Goal: Communication & Community: Answer question/provide support

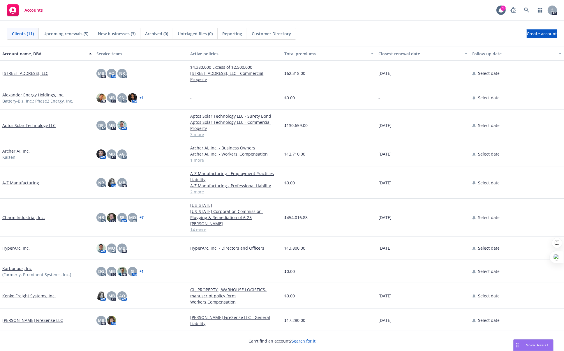
scroll to position [25, 0]
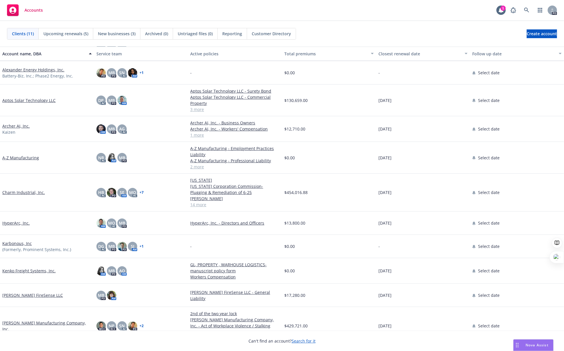
click at [119, 331] on div "Can't find an account? Search for it" at bounding box center [282, 337] width 564 height 13
click at [541, 343] on span "Nova Assist" at bounding box center [537, 345] width 23 height 5
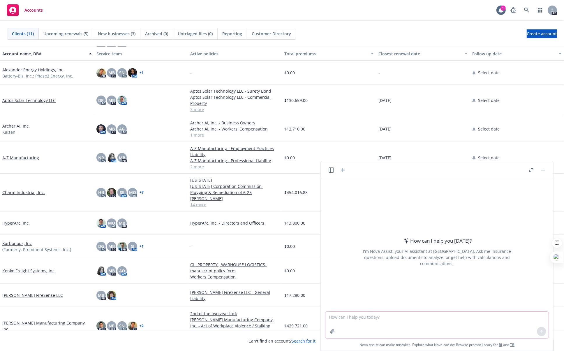
click at [448, 324] on textarea at bounding box center [437, 325] width 223 height 27
type textarea "draft email to ohalo genetics after they filled out [PERSON_NAME]'s website inq…"
click at [475, 317] on textarea "draft email to ohalo genetics after they filled out [PERSON_NAME]'s website inq…" at bounding box center [437, 324] width 223 height 27
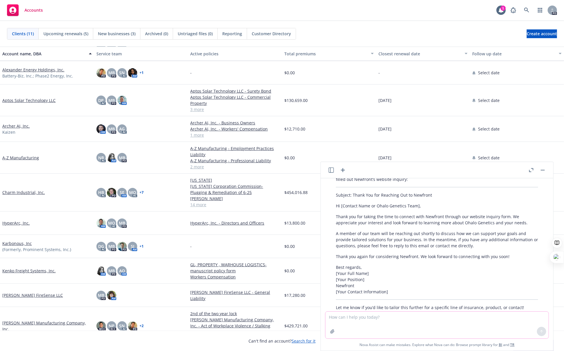
scroll to position [48, 0]
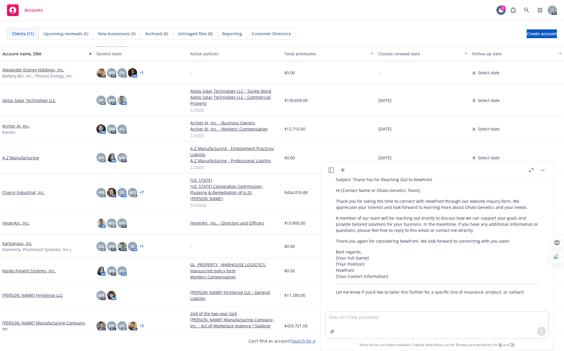
click at [324, 18] on div "Accounts 1 PD" at bounding box center [282, 10] width 564 height 21
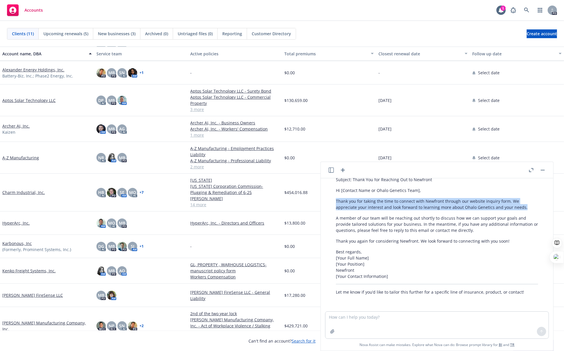
drag, startPoint x: 525, startPoint y: 207, endPoint x: 334, endPoint y: 200, distance: 191.3
click at [334, 200] on div "Certainly! Here’s a professional draft email you can use to follow up with Ohal…" at bounding box center [437, 224] width 214 height 145
copy p "Thank you for taking the time to connect with Newfront through our website inqu…"
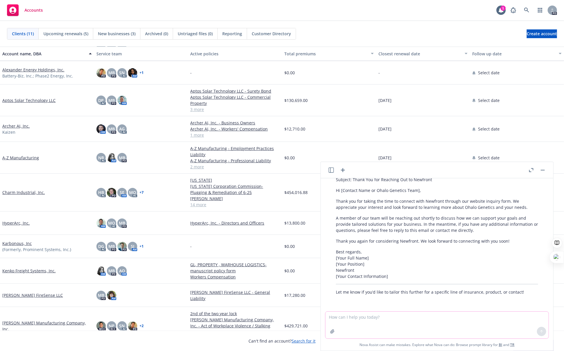
click at [375, 314] on textarea at bounding box center [437, 325] width 223 height 27
type textarea "s"
click at [14, 220] on link "HyperArc, Inc." at bounding box center [15, 223] width 27 height 6
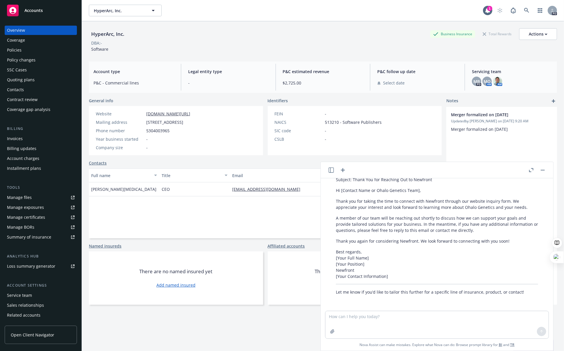
click at [20, 38] on div "Coverage" at bounding box center [16, 40] width 18 height 9
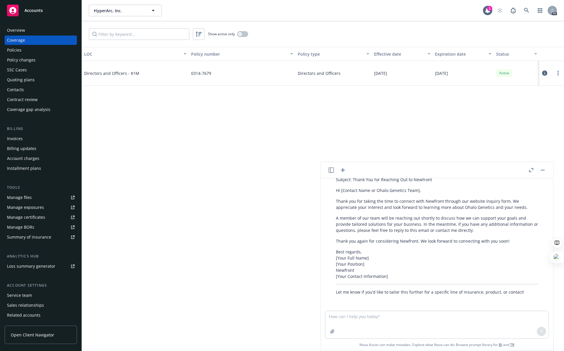
click at [19, 29] on div "Overview" at bounding box center [16, 30] width 18 height 9
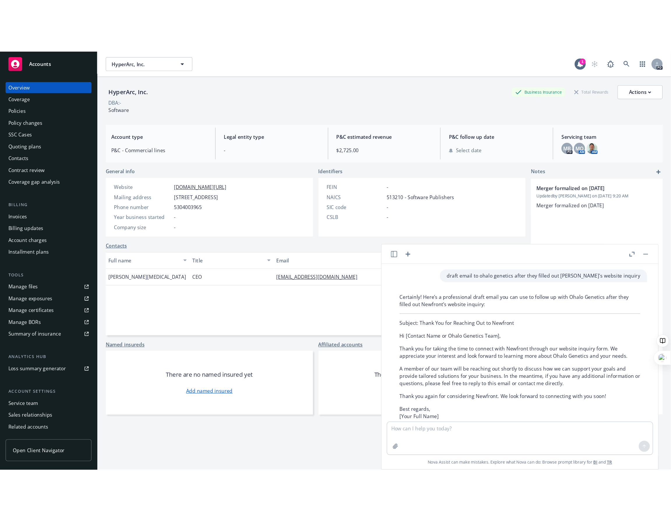
scroll to position [21, 0]
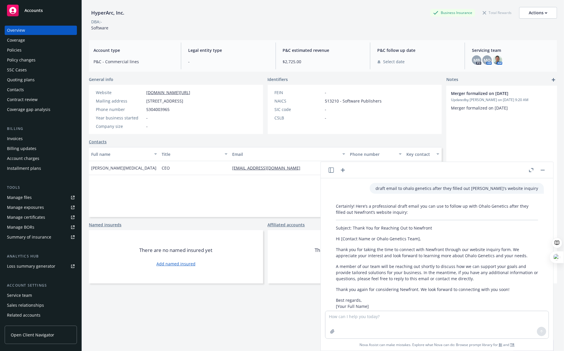
click at [18, 41] on div "Coverage" at bounding box center [16, 40] width 18 height 9
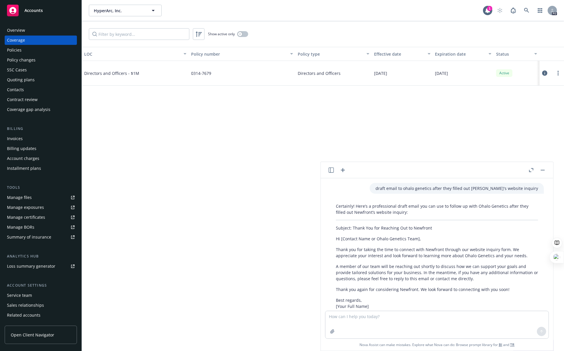
click at [17, 30] on div "Overview" at bounding box center [16, 30] width 18 height 9
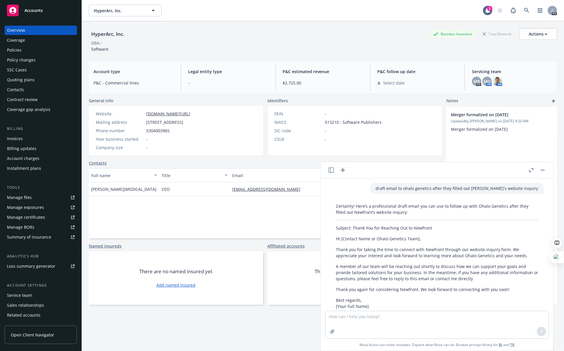
click at [15, 38] on div "Coverage" at bounding box center [16, 40] width 18 height 9
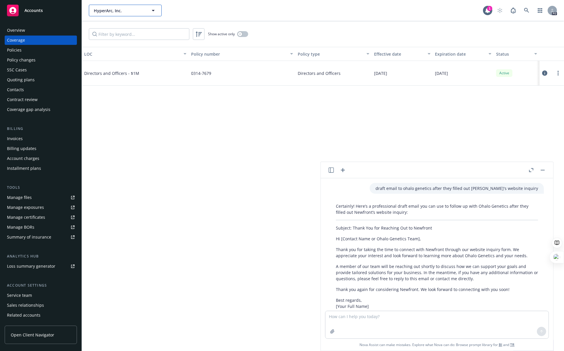
click at [108, 8] on span "HyperArc, Inc." at bounding box center [119, 11] width 50 height 6
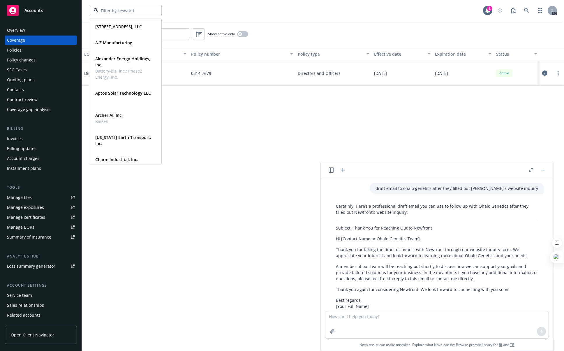
drag, startPoint x: 321, startPoint y: 32, endPoint x: 272, endPoint y: 36, distance: 50.0
click at [320, 32] on div "Show active only" at bounding box center [323, 34] width 482 height 26
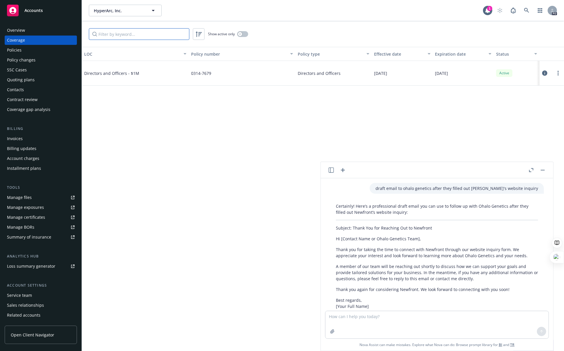
click at [153, 34] on input "Filter by keyword..." at bounding box center [139, 34] width 101 height 12
type input "kaizen"
click at [41, 30] on div "Overview" at bounding box center [41, 30] width 68 height 9
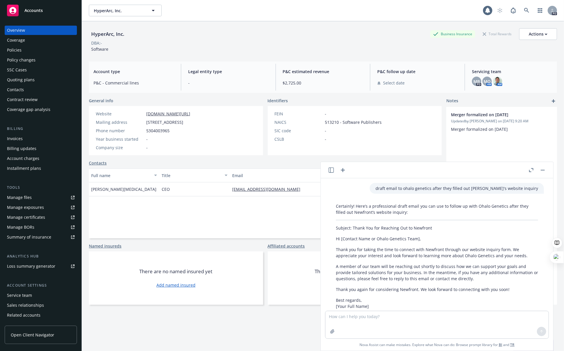
click at [124, 34] on div "HyperArc, Inc." at bounding box center [108, 34] width 38 height 8
click at [119, 13] on span "HyperArc, Inc." at bounding box center [119, 11] width 50 height 6
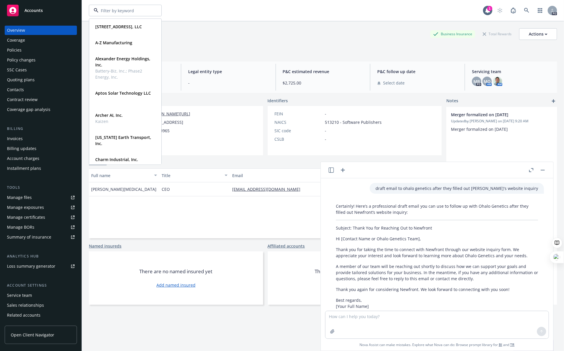
click at [40, 9] on span "Accounts" at bounding box center [33, 10] width 18 height 5
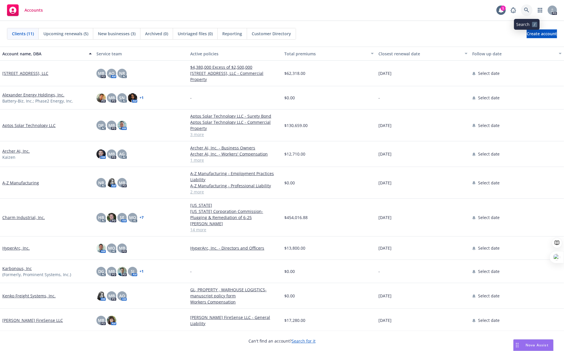
click at [522, 8] on link at bounding box center [527, 10] width 12 height 12
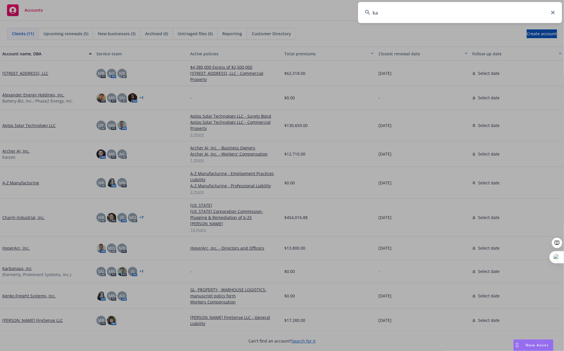
type input "kai"
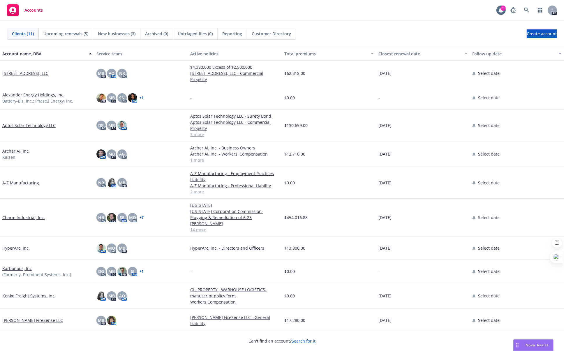
click at [25, 148] on link "Archer AI, Inc." at bounding box center [15, 151] width 27 height 6
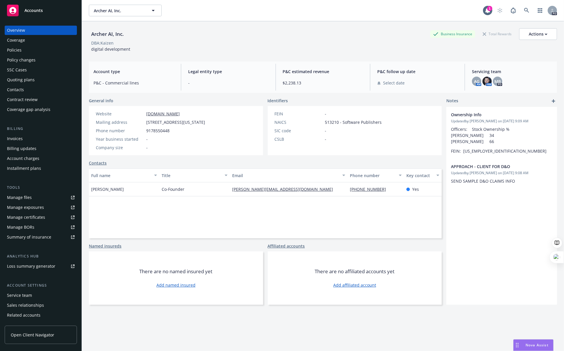
click at [3, 45] on div "Overview Coverage Policies Policy changes SSC Cases Quoting plans Contacts Cont…" at bounding box center [41, 185] width 82 height 333
click at [11, 40] on div "Coverage" at bounding box center [16, 40] width 18 height 9
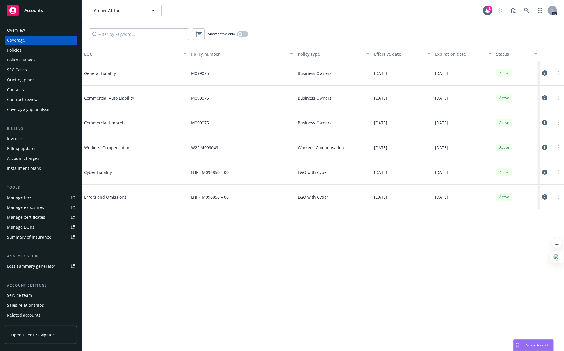
click at [22, 136] on div "Invoices" at bounding box center [15, 138] width 16 height 9
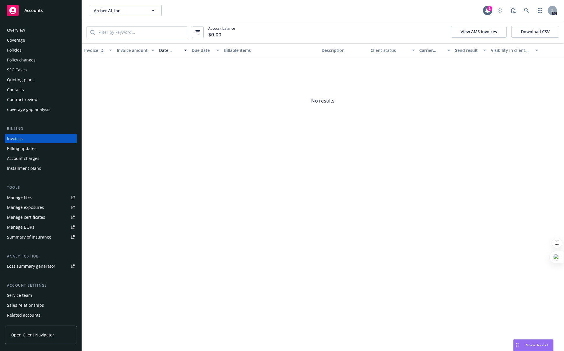
click at [21, 147] on div "Billing updates" at bounding box center [21, 148] width 29 height 9
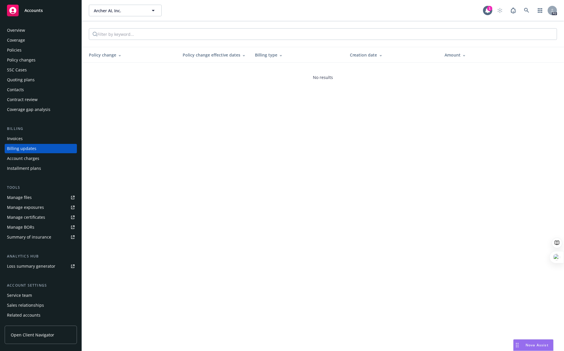
click at [14, 49] on div "Policies" at bounding box center [14, 49] width 15 height 9
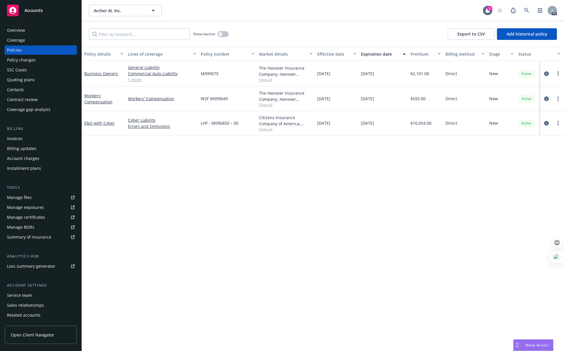
click at [22, 138] on div "Invoices" at bounding box center [15, 138] width 16 height 9
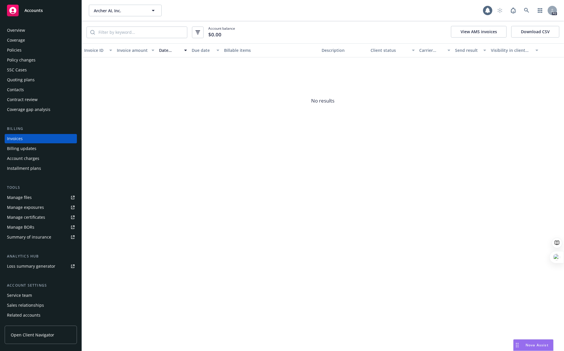
click at [26, 149] on div "Billing updates" at bounding box center [21, 148] width 29 height 9
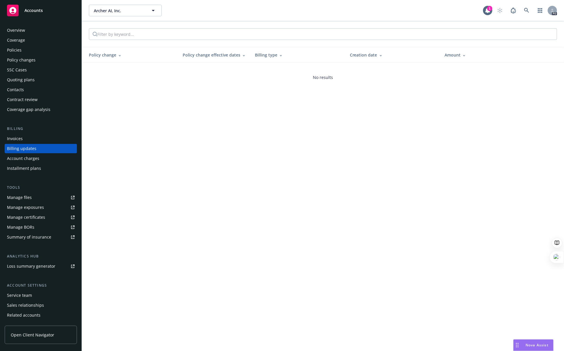
click at [18, 29] on div "Overview" at bounding box center [16, 30] width 18 height 9
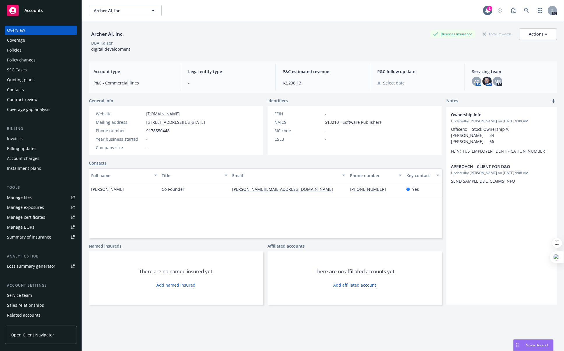
click at [312, 43] on div "DBA: Kaizen" at bounding box center [323, 43] width 468 height 6
drag, startPoint x: 44, startPoint y: 6, endPoint x: 83, endPoint y: 29, distance: 45.2
click at [44, 6] on div "Accounts" at bounding box center [41, 11] width 68 height 12
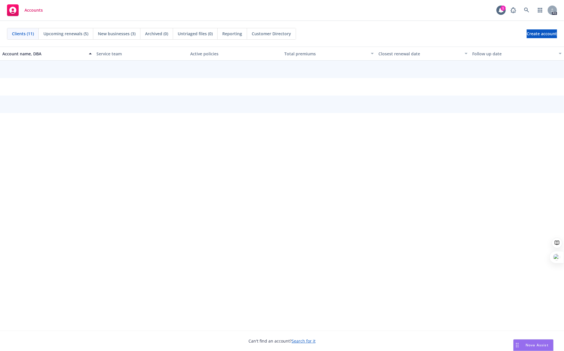
click at [539, 343] on span "Nova Assist" at bounding box center [537, 345] width 23 height 5
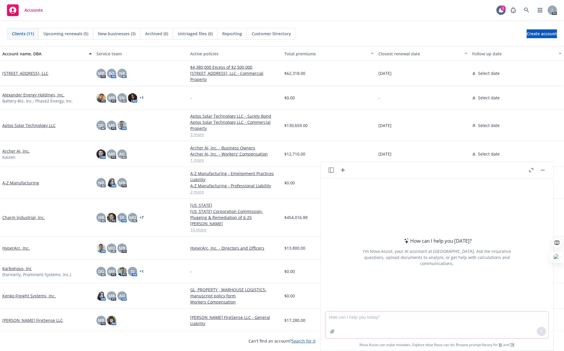
click at [413, 319] on textarea at bounding box center [437, 325] width 223 height 27
type textarea "i"
type textarea "search info for ohalo genetic - and create a strategy to solicit their insurance"
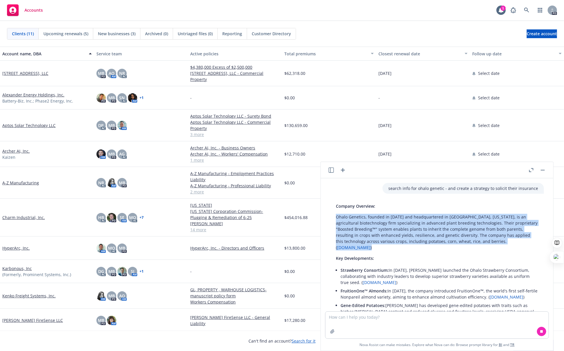
drag, startPoint x: 337, startPoint y: 217, endPoint x: 462, endPoint y: 222, distance: 124.8
click at [526, 241] on p "Ohalo Genetics, founded in [DATE] and headquartered in [GEOGRAPHIC_DATA], [US_S…" at bounding box center [437, 232] width 202 height 37
copy p "Ohalo Genetics, founded in [DATE] and headquartered in [GEOGRAPHIC_DATA], [US_S…"
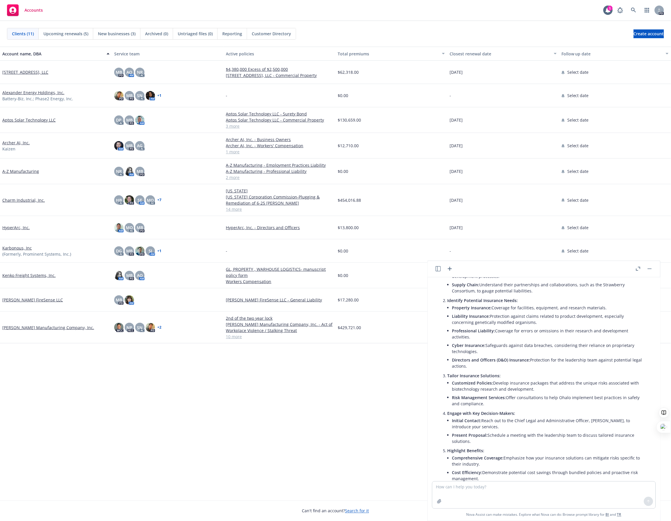
scroll to position [269, 0]
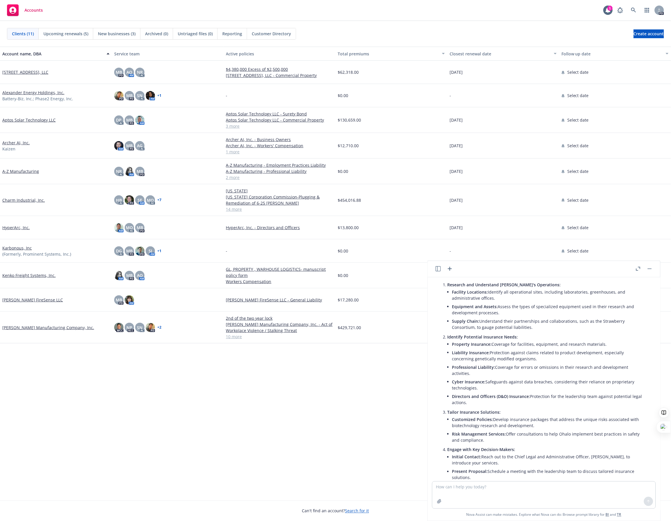
click at [564, 270] on icon "button" at bounding box center [638, 269] width 4 height 4
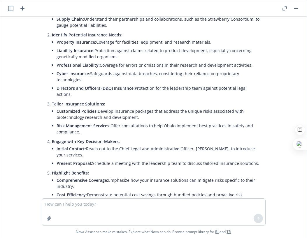
scroll to position [308, 0]
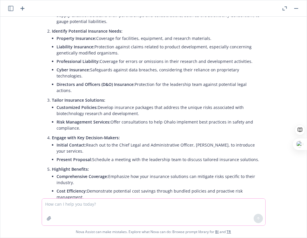
click at [73, 211] on textarea at bounding box center [153, 212] width 223 height 27
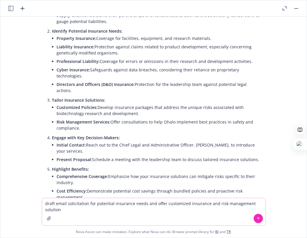
type textarea "draft email solicitation for potential insurance needs and offer customized ins…"
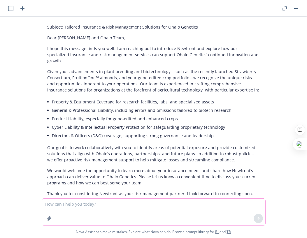
scroll to position [589, 0]
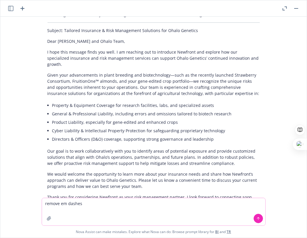
type textarea "remove em dashes"
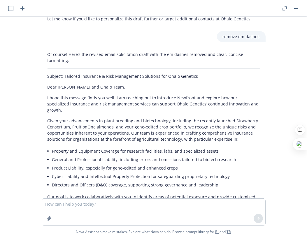
scroll to position [791, 0]
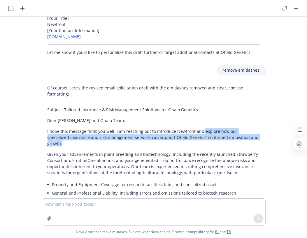
drag, startPoint x: 244, startPoint y: 105, endPoint x: 197, endPoint y: 100, distance: 46.9
click at [197, 128] on p "I hope this message finds you well. I am reaching out to introduce Newfront and…" at bounding box center [154, 137] width 212 height 18
copy p "explore how our specialized insurance and risk management services can support …"
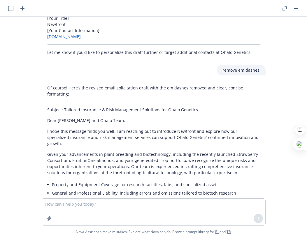
click at [89, 151] on p "Given your advancements in plant breeding and biotechnology, including the rece…" at bounding box center [154, 163] width 212 height 24
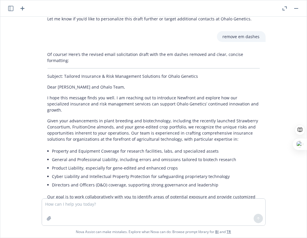
scroll to position [841, 0]
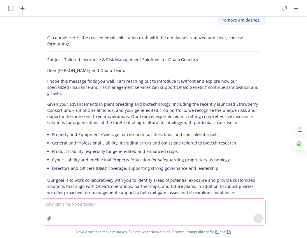
click at [76, 204] on textarea at bounding box center [153, 212] width 223 height 27
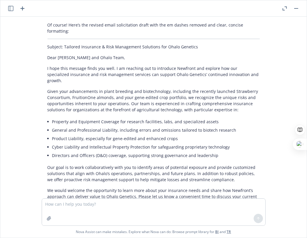
scroll to position [858, 0]
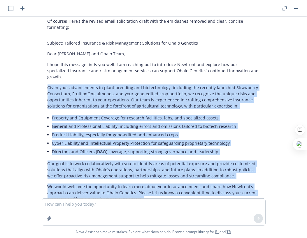
drag, startPoint x: 249, startPoint y: 172, endPoint x: 42, endPoint y: 52, distance: 238.5
click at [42, 52] on div "Of course! Here’s the revised email solicitation draft with the em dashes remov…" at bounding box center [154, 144] width 224 height 256
copy div "Lorem ipsu dolorsitamet co adipi elitsedd eiu temporincidid, utlaboree dol magn…"
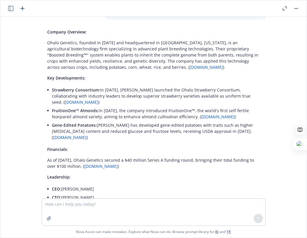
scroll to position [0, 0]
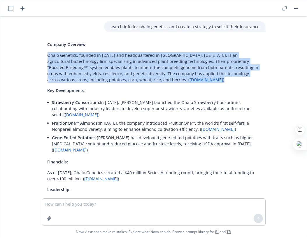
drag, startPoint x: 45, startPoint y: 54, endPoint x: 118, endPoint y: 82, distance: 77.7
click at [118, 82] on p "Ohalo Genetics, founded in [DATE] and headquartered in [GEOGRAPHIC_DATA], [US_S…" at bounding box center [154, 67] width 212 height 31
copy p "Ohalo Genetics, founded in [DATE] and headquartered in [GEOGRAPHIC_DATA], [US_S…"
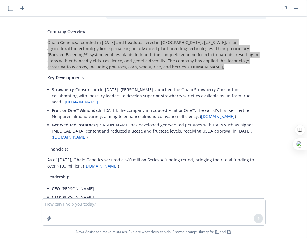
scroll to position [17, 0]
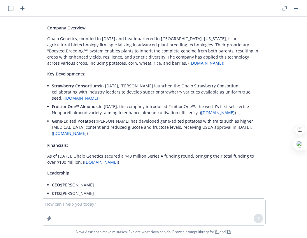
click at [12, 31] on div "search info for ohalo genetic - and create a strategy to solicit their insuranc…" at bounding box center [153, 108] width 306 height 182
click at [92, 209] on textarea at bounding box center [153, 212] width 223 height 27
paste textarea "Lo Ipsum, Dolor sit ame consec adi elit se doeiusm temp Incididu utlabor etd ma…"
type textarea "lore ipsum Do Sitam, Conse adi eli seddoe tem inci ut laboree dolo Magnaali eni…"
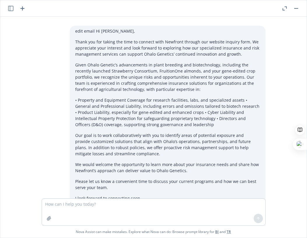
scroll to position [1061, 0]
